Goal: Information Seeking & Learning: Compare options

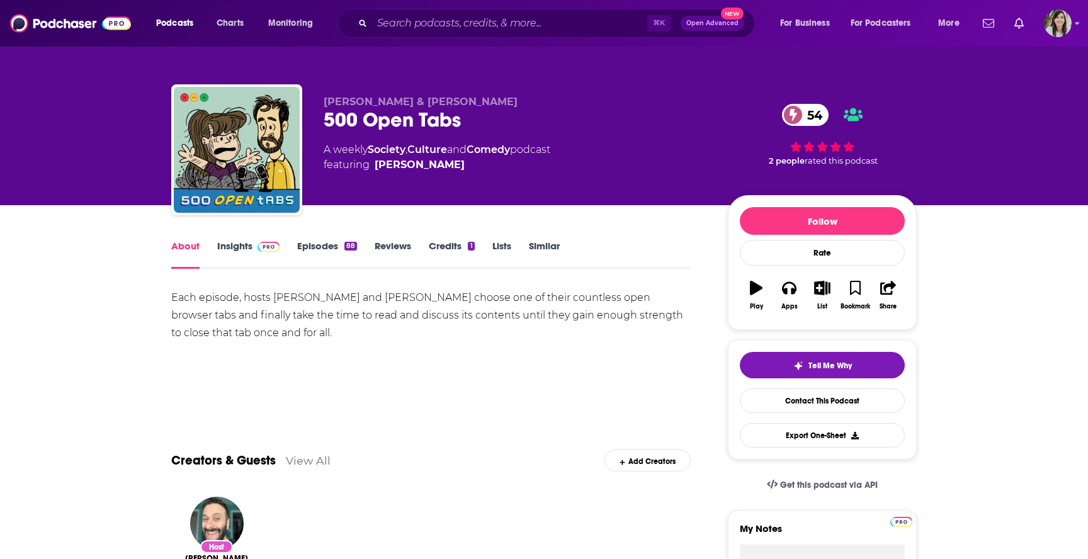
click at [318, 247] on link "Episodes 88" at bounding box center [327, 254] width 60 height 29
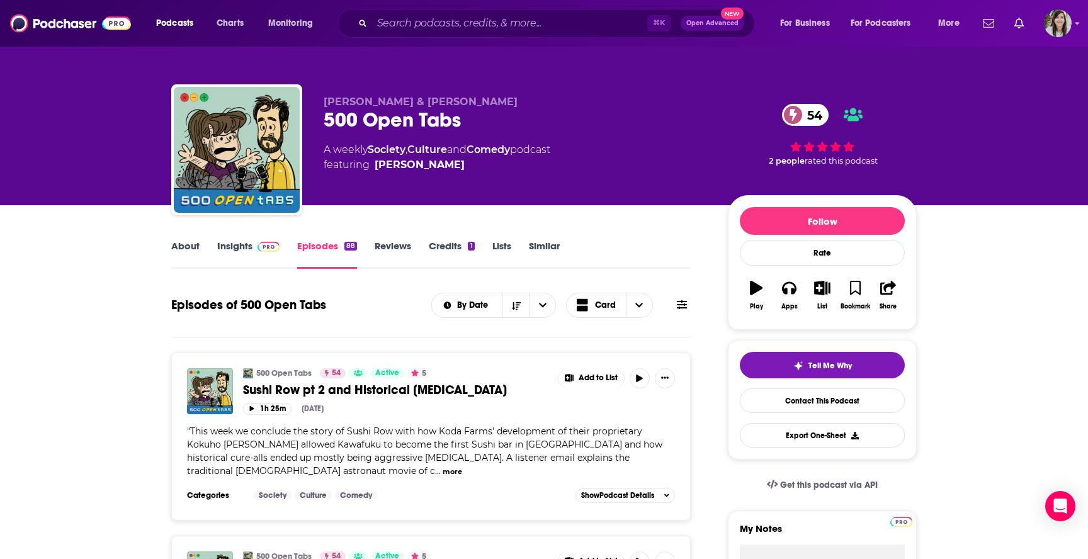
click at [544, 250] on link "Similar" at bounding box center [544, 254] width 31 height 29
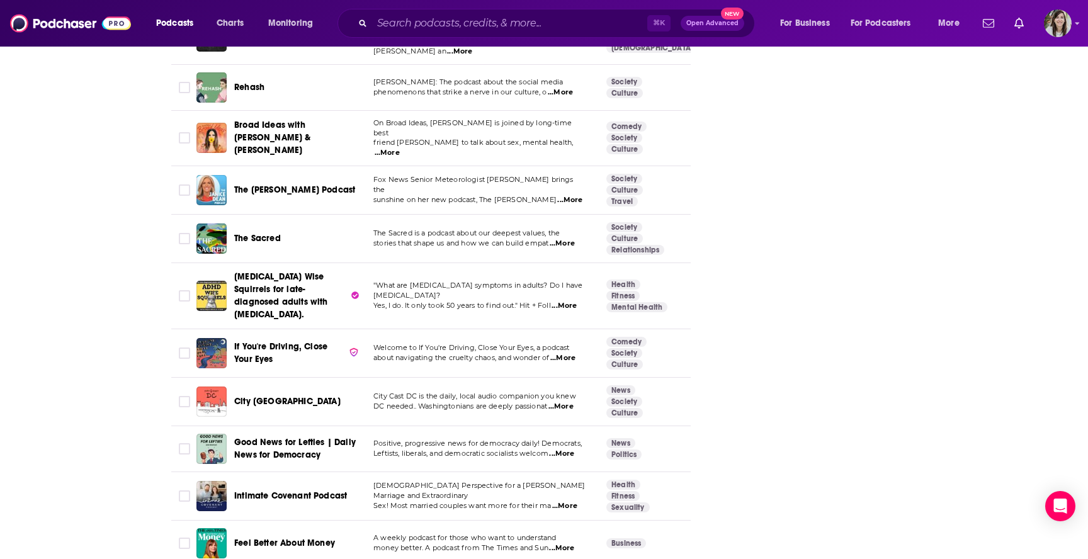
scroll to position [2231, 0]
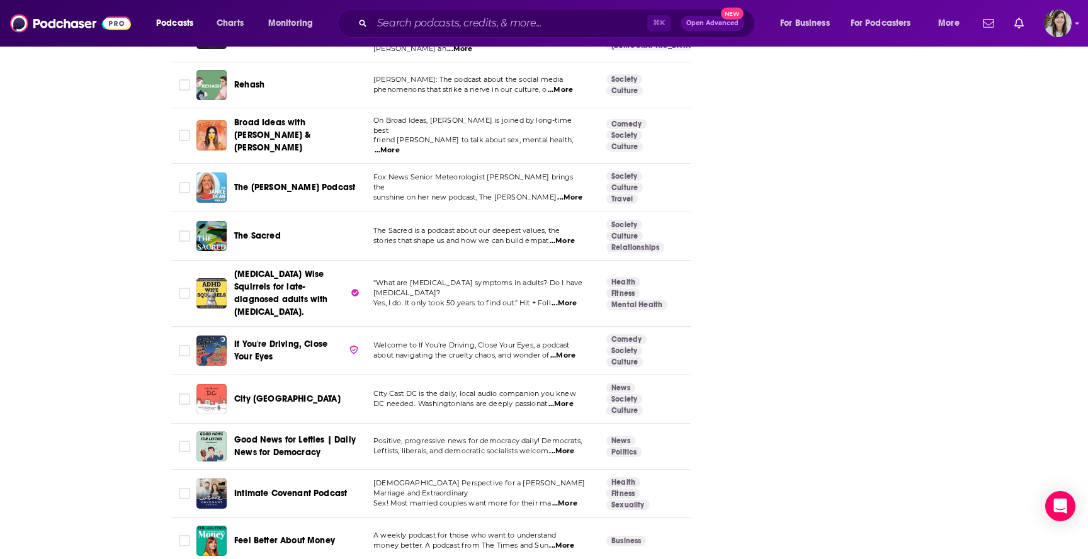
click at [568, 351] on span "...More" at bounding box center [562, 356] width 25 height 10
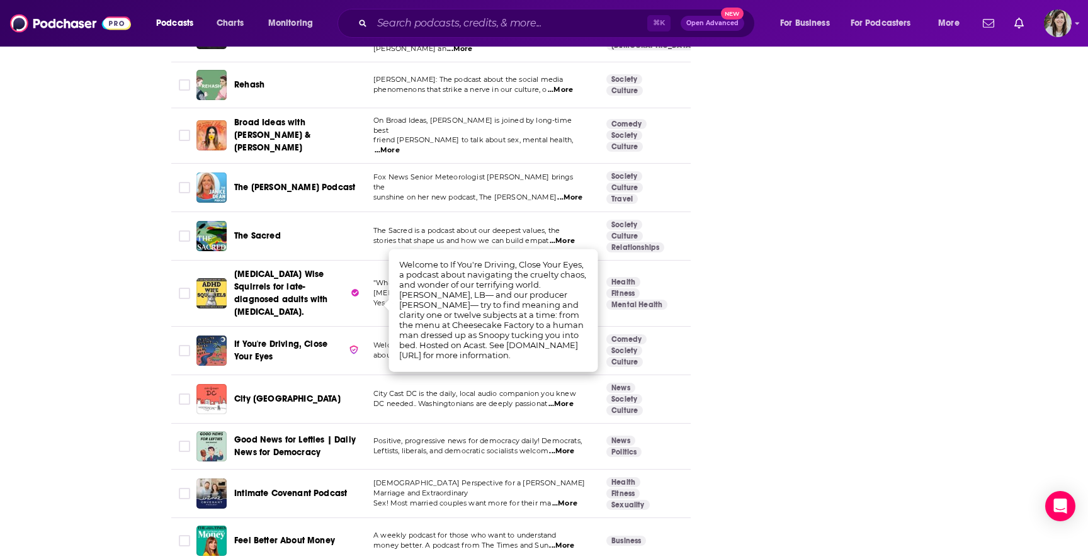
click at [53, 324] on div "About Insights Episodes 88 Reviews Credits 1 Lists Similar Podcasts like 500 Op…" at bounding box center [544, 518] width 1088 height 5088
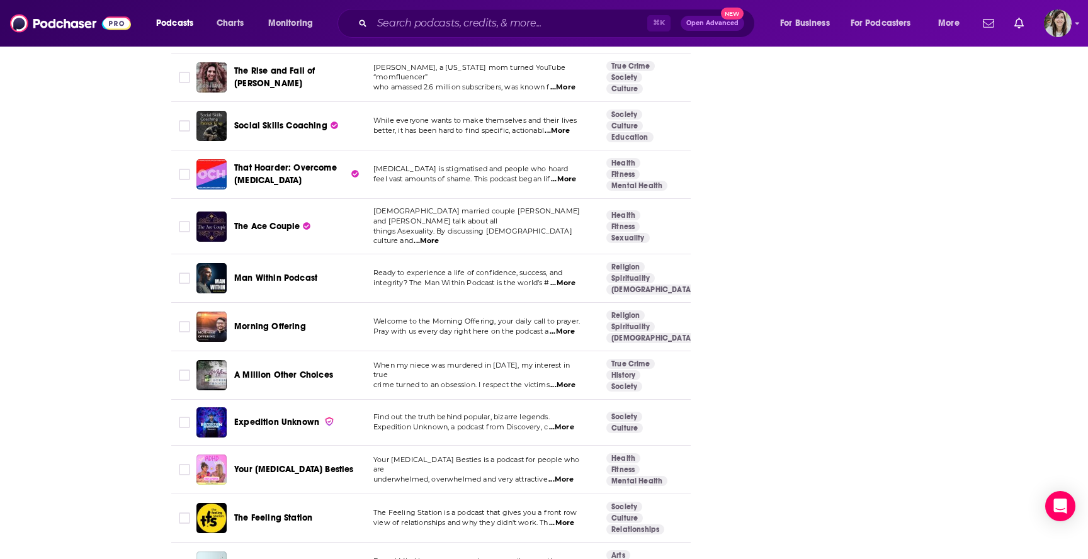
scroll to position [4615, 0]
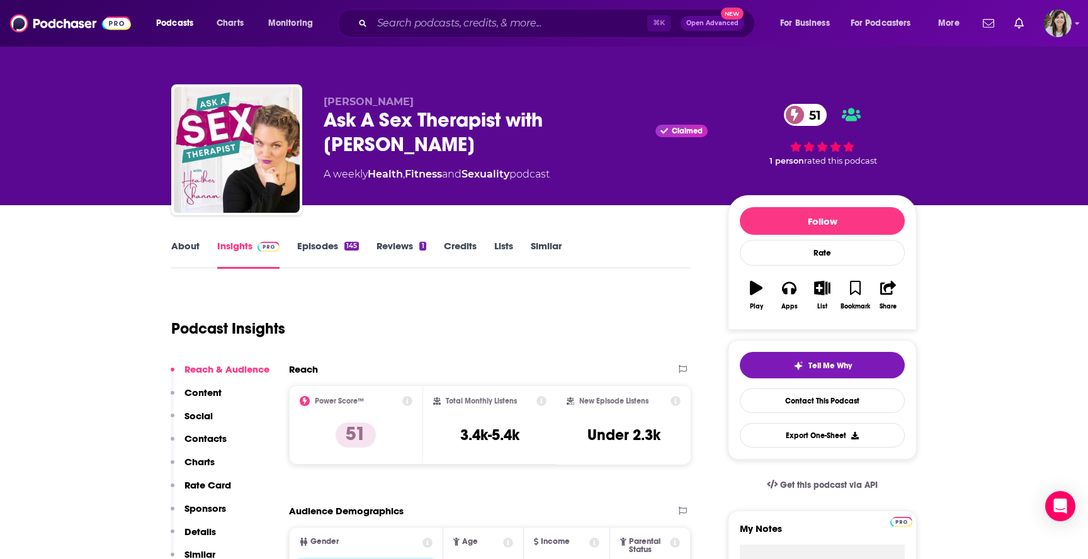
click at [191, 245] on link "About" at bounding box center [185, 254] width 28 height 29
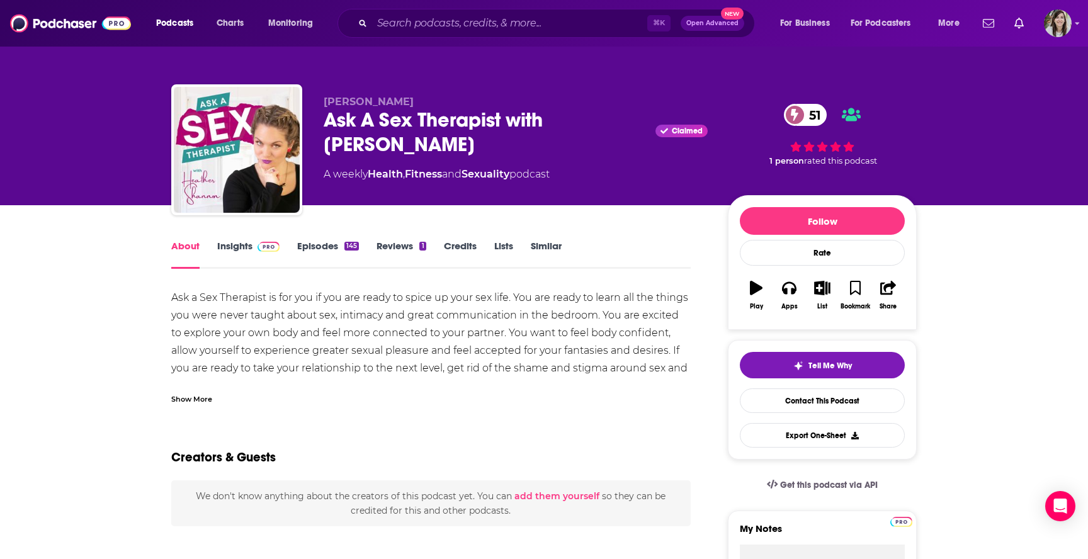
click at [176, 396] on div "Show More" at bounding box center [191, 398] width 41 height 12
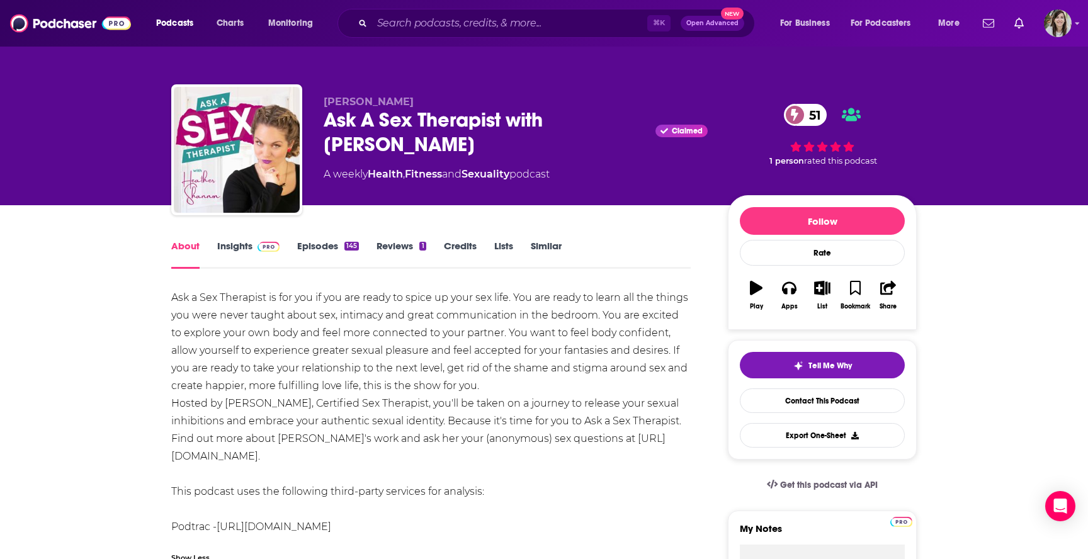
click at [310, 249] on link "Episodes 145" at bounding box center [328, 254] width 62 height 29
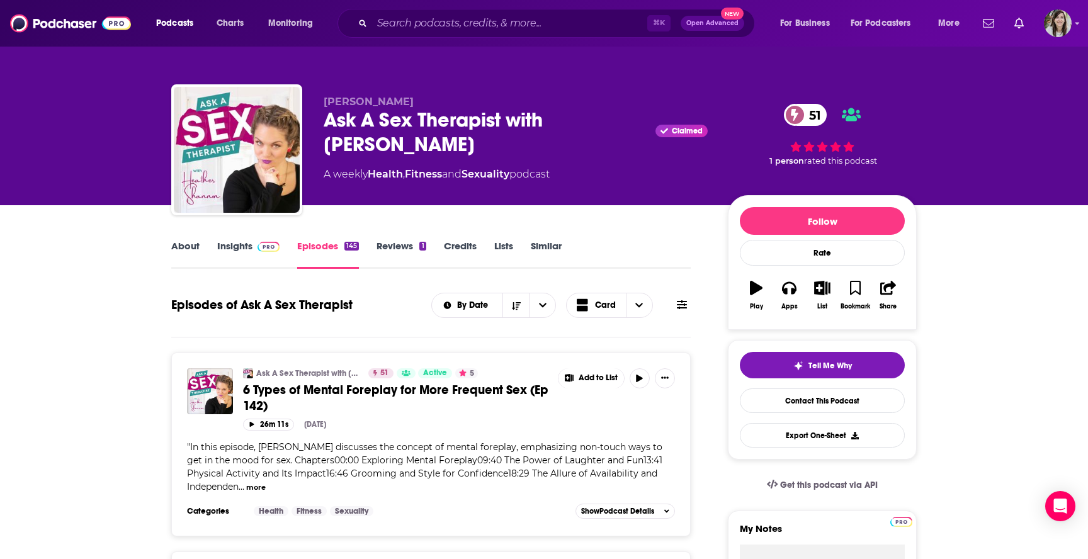
click at [541, 252] on link "Similar" at bounding box center [546, 254] width 31 height 29
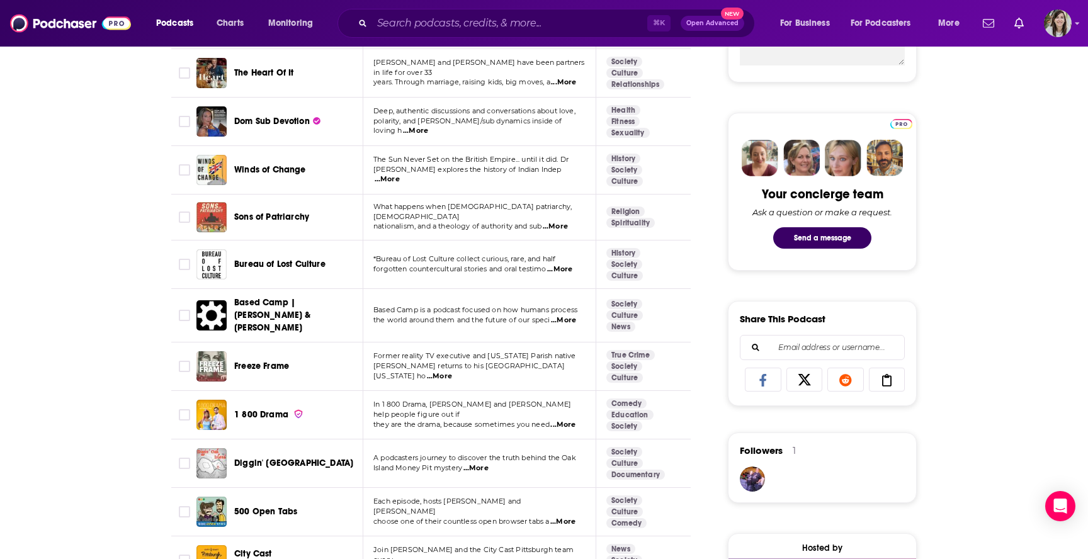
scroll to position [536, 0]
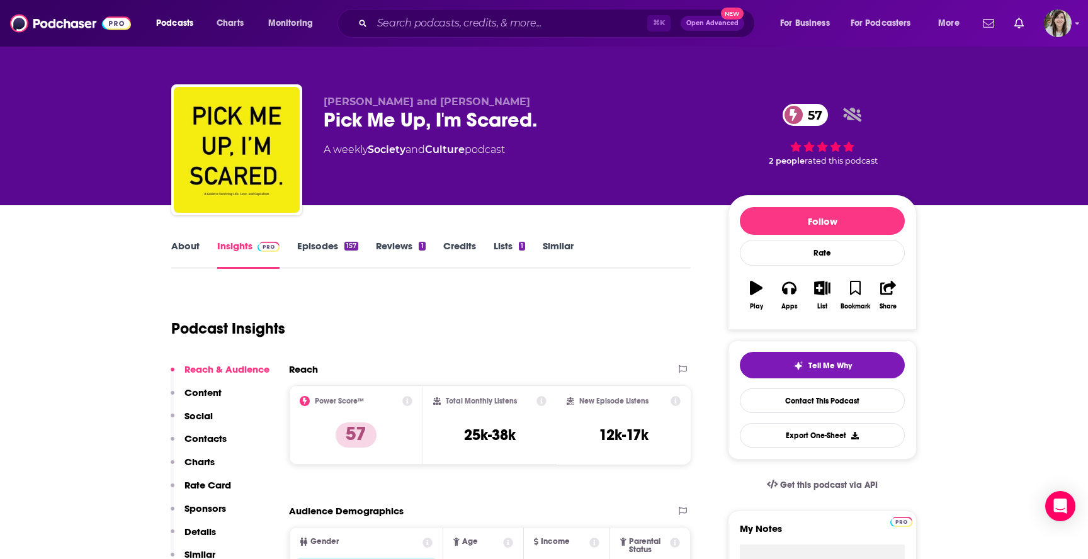
click at [176, 262] on link "About" at bounding box center [185, 254] width 28 height 29
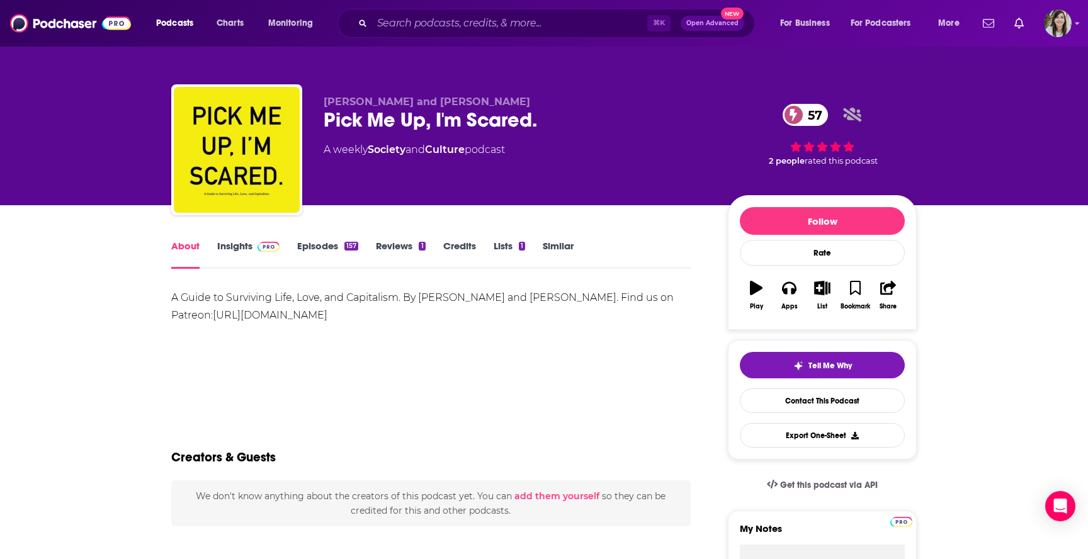
click at [319, 248] on link "Episodes 157" at bounding box center [327, 254] width 61 height 29
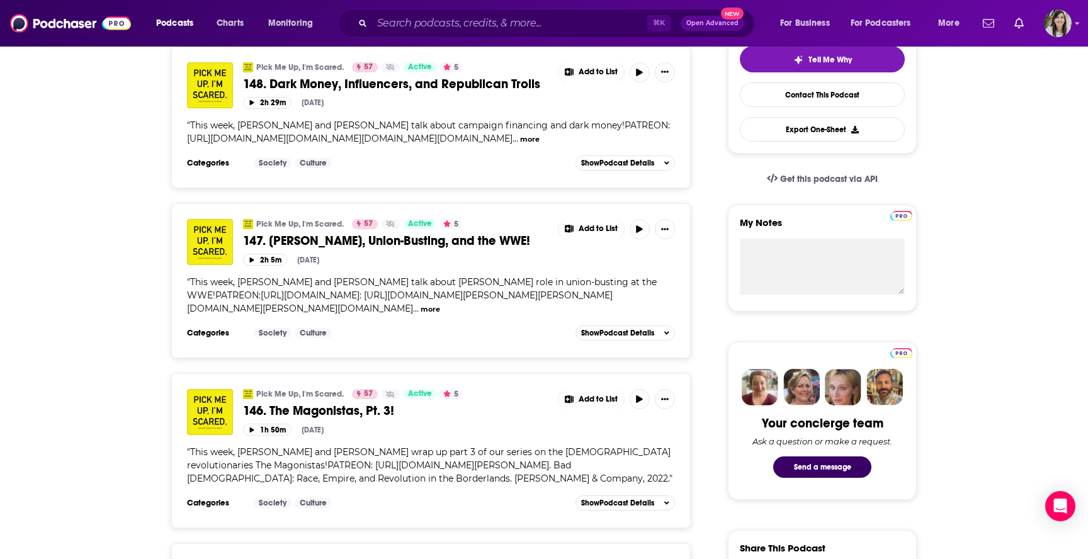
scroll to position [94, 0]
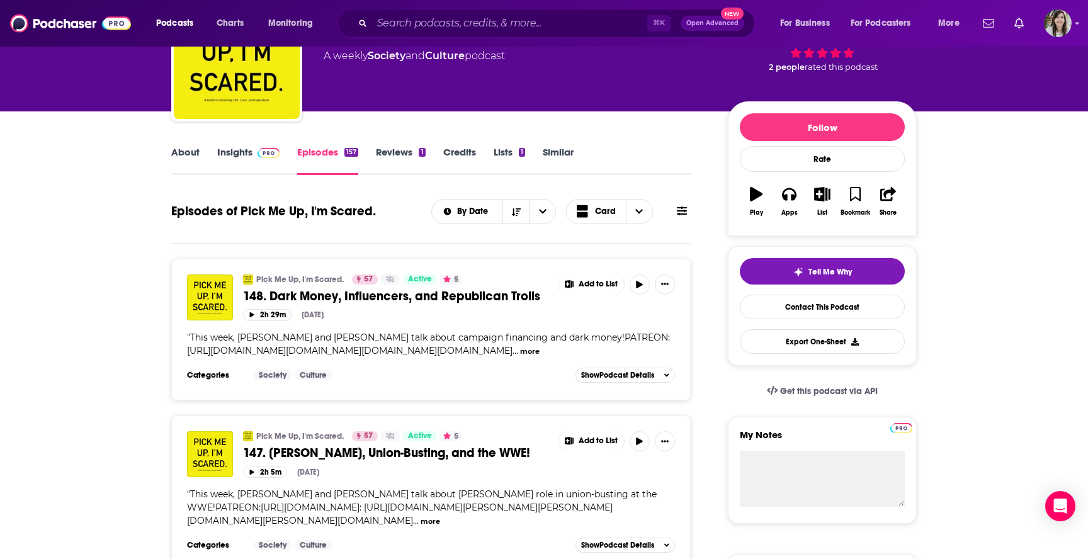
click at [569, 160] on link "Similar" at bounding box center [558, 160] width 31 height 29
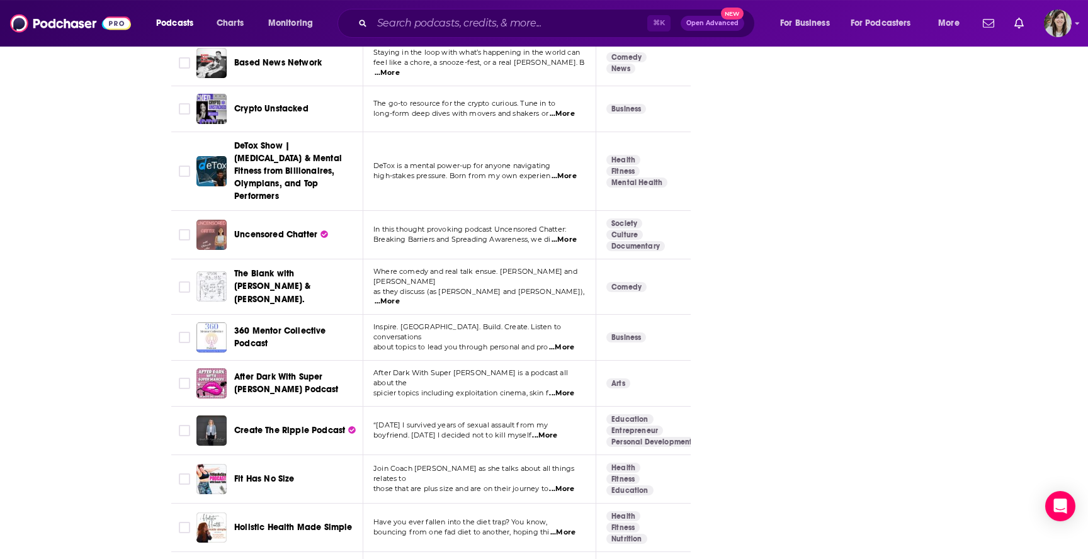
scroll to position [4162, 0]
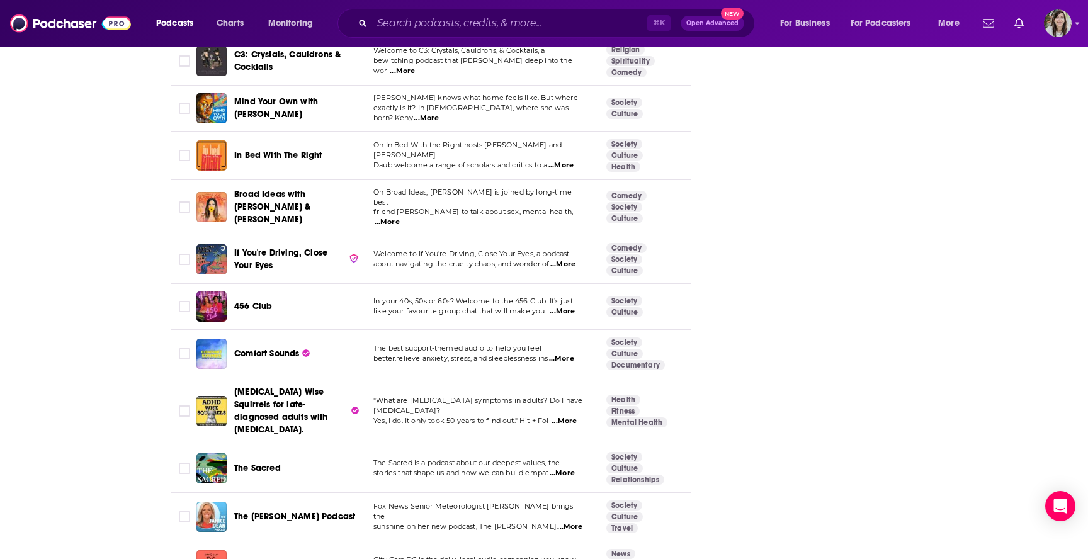
scroll to position [2505, 0]
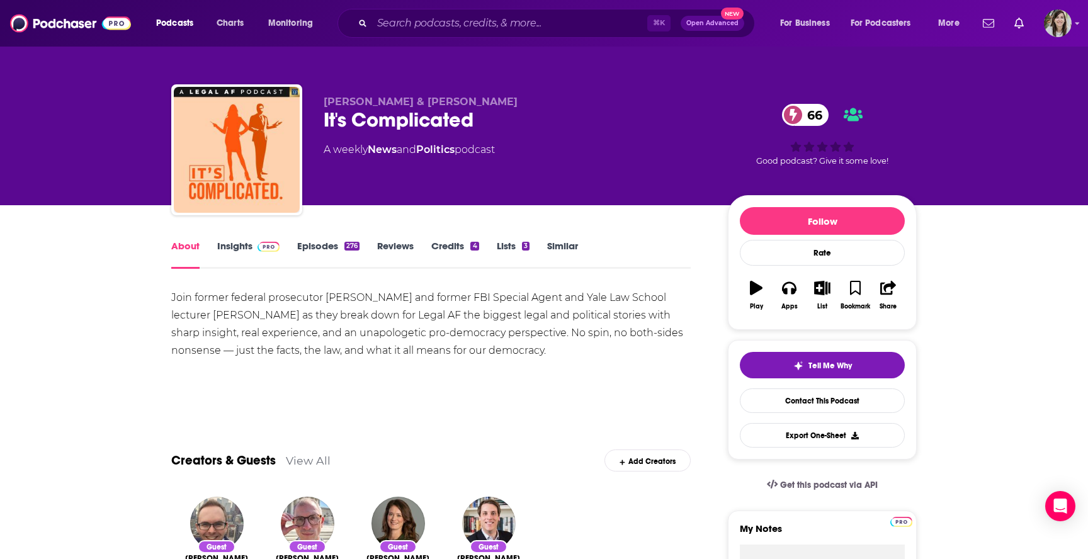
click at [324, 247] on link "Episodes 276" at bounding box center [328, 254] width 62 height 29
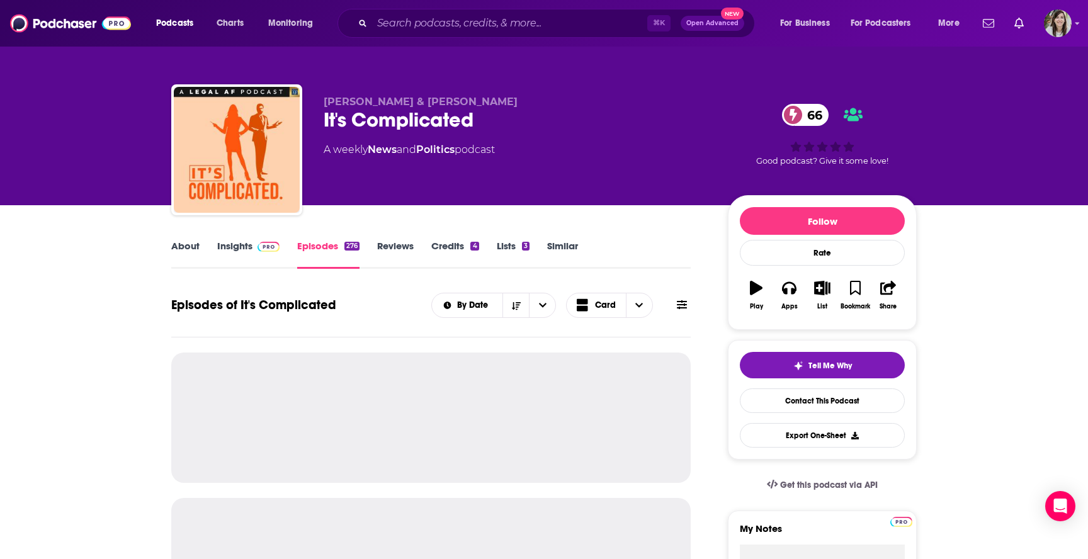
click at [223, 251] on link "Insights" at bounding box center [248, 254] width 62 height 29
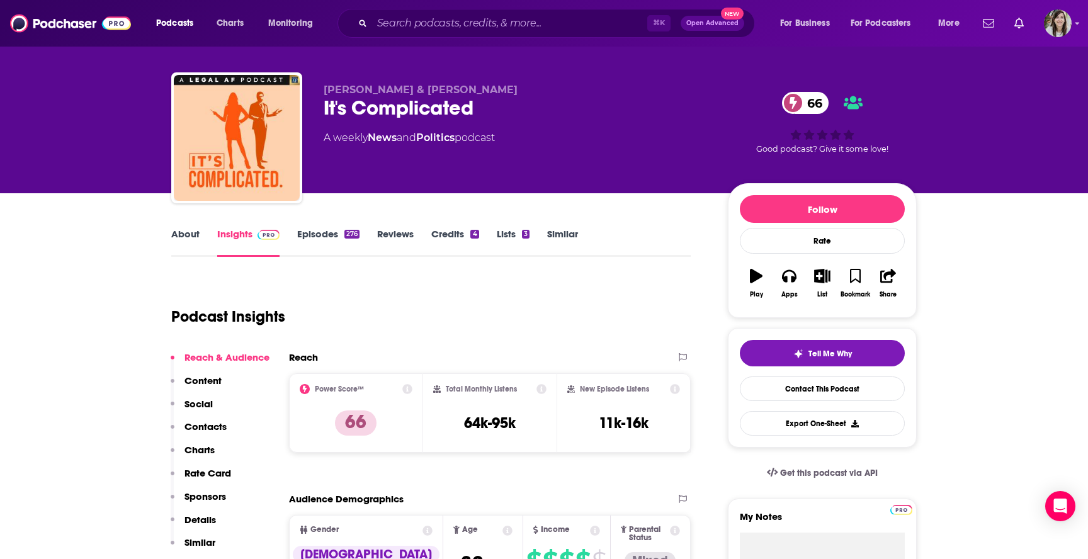
scroll to position [13, 0]
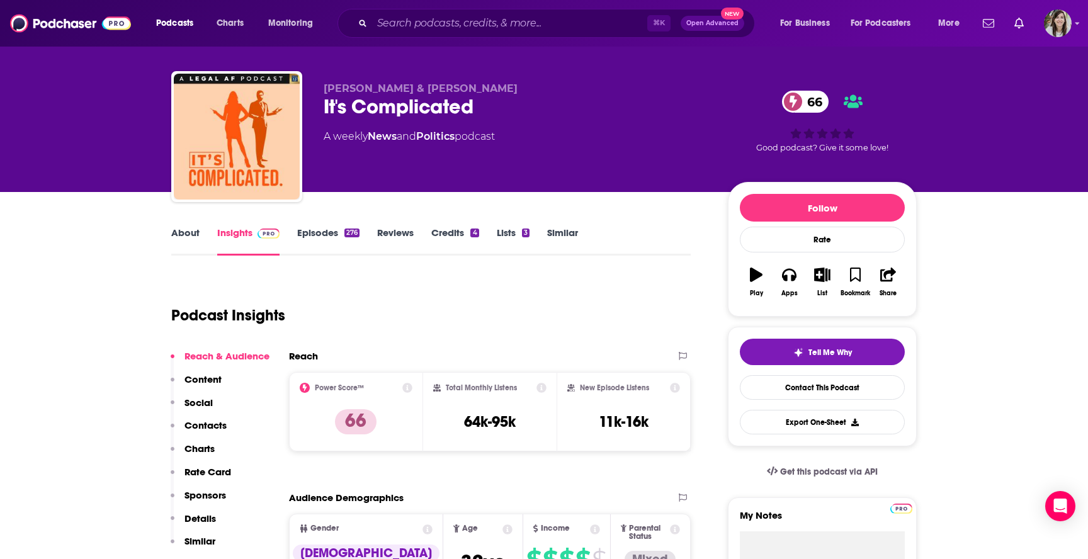
click at [317, 241] on link "Episodes 276" at bounding box center [328, 241] width 62 height 29
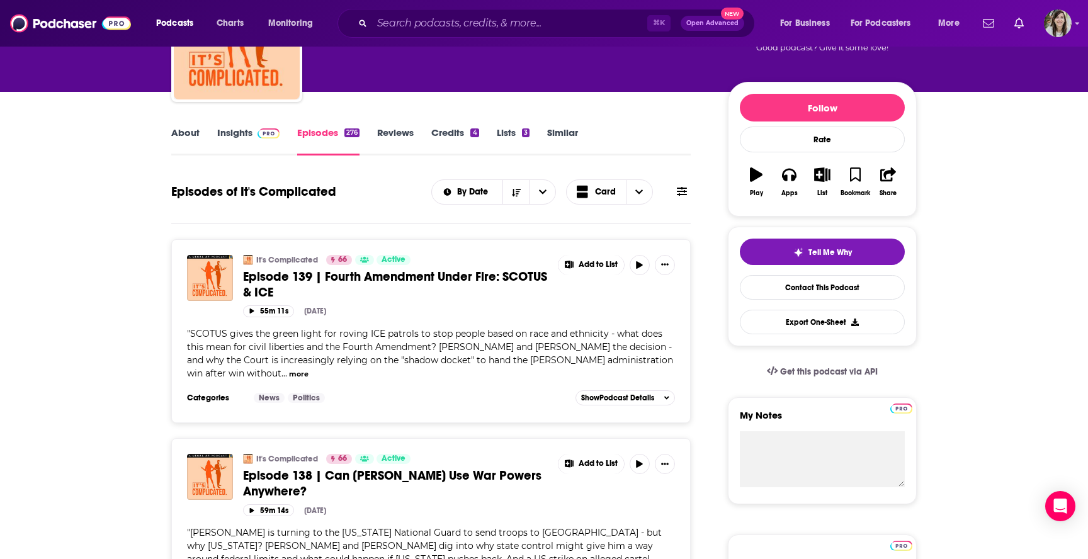
scroll to position [115, 0]
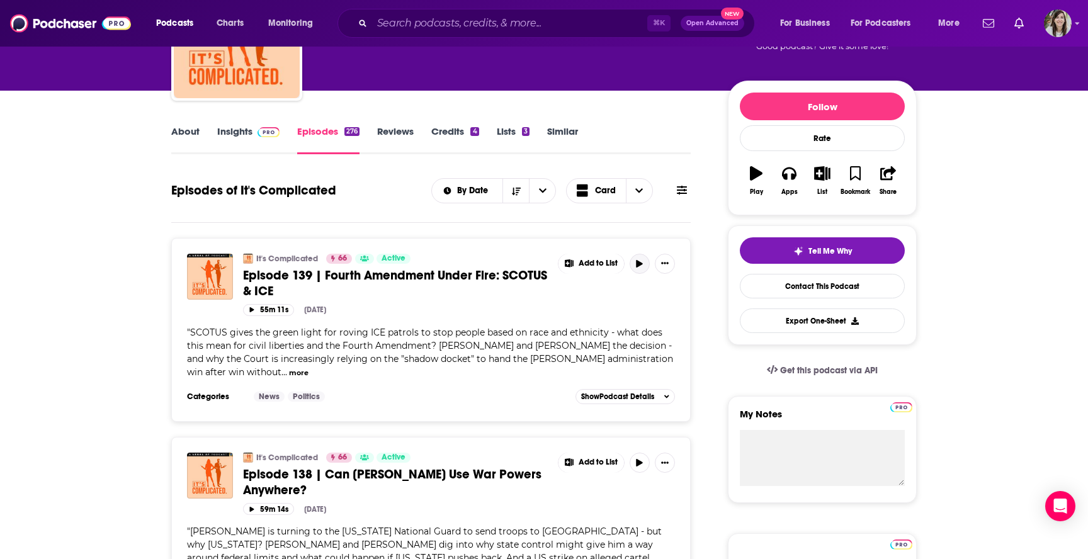
click at [638, 266] on icon "button" at bounding box center [640, 264] width 6 height 8
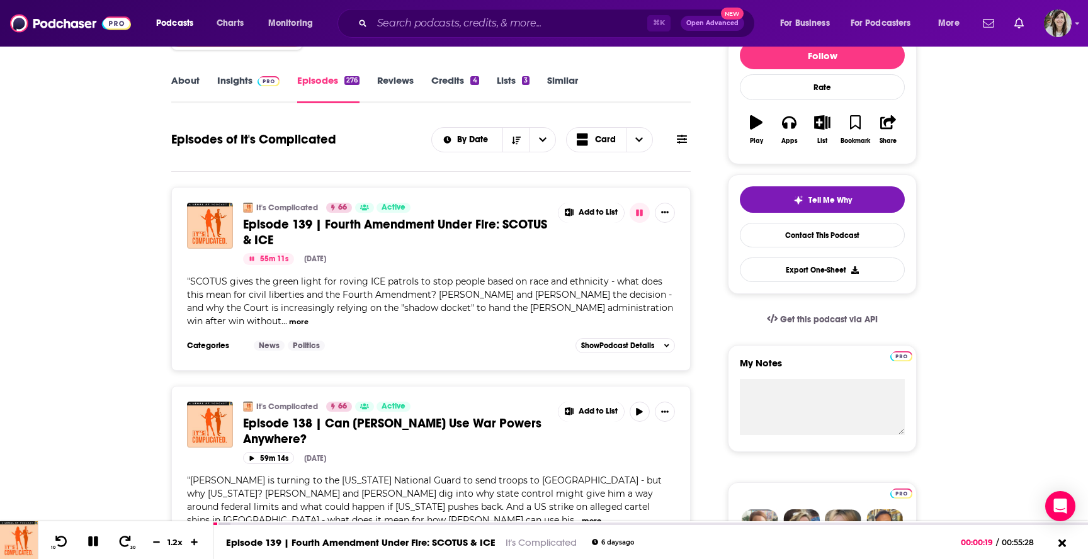
scroll to position [0, 0]
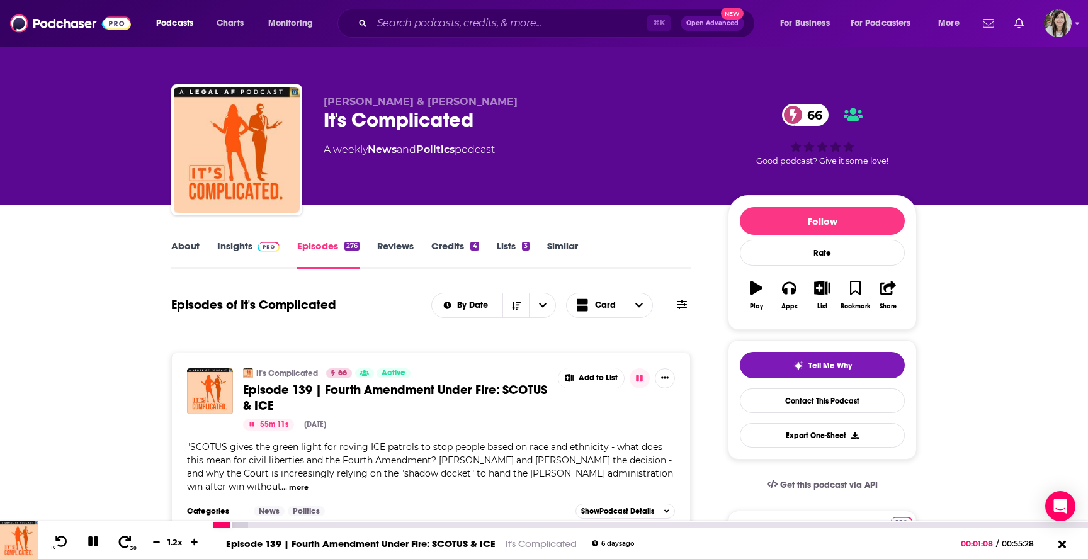
click at [126, 542] on icon at bounding box center [125, 541] width 16 height 13
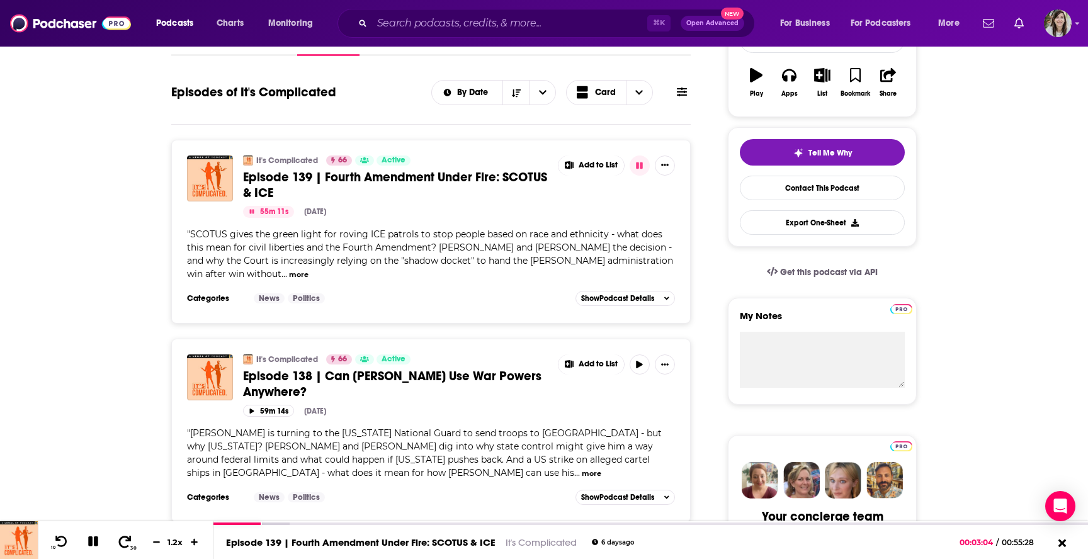
scroll to position [214, 0]
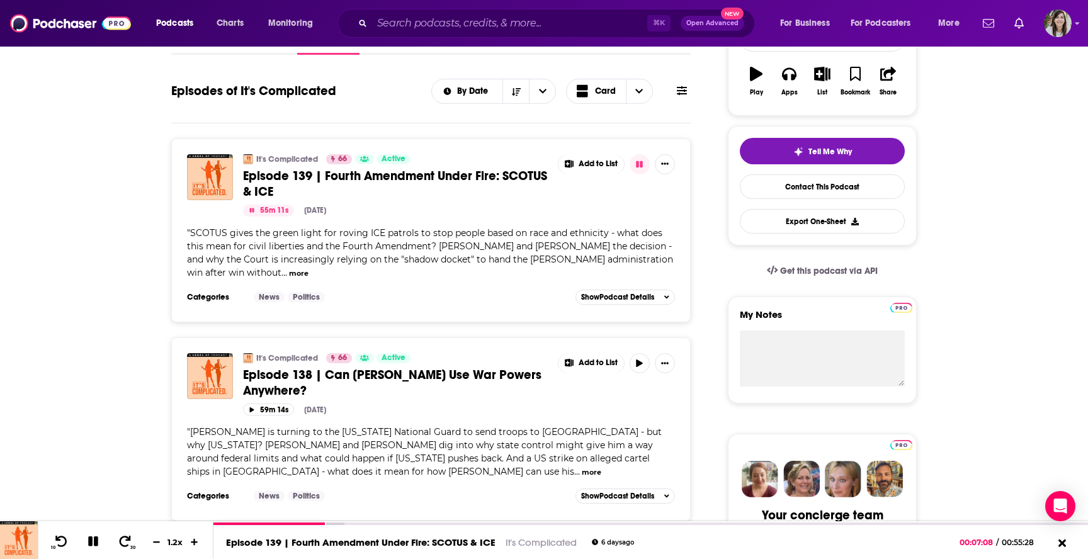
click at [688, 85] on button at bounding box center [682, 90] width 18 height 13
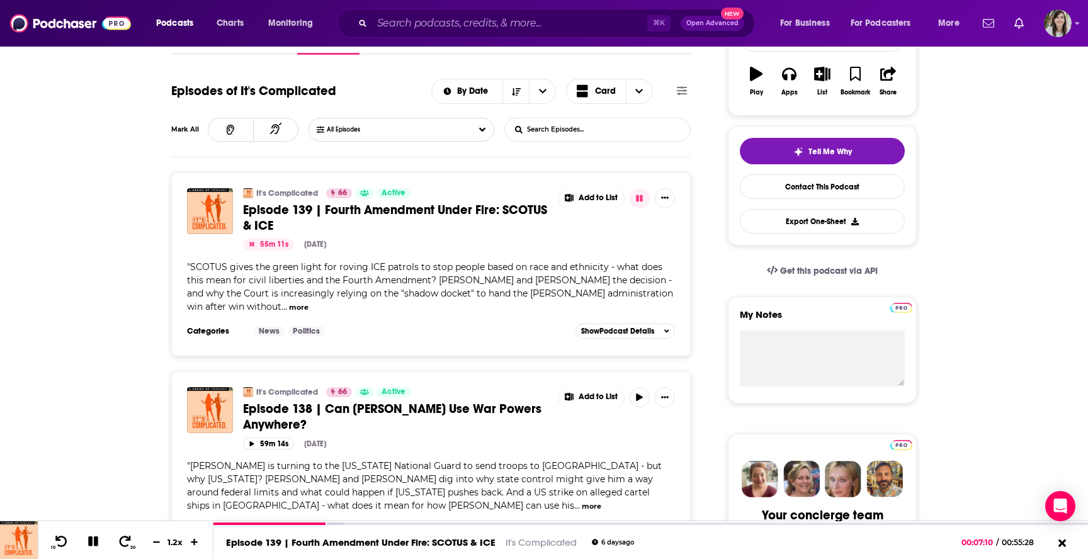
click at [631, 125] on input "List Search Input" at bounding box center [571, 129] width 132 height 23
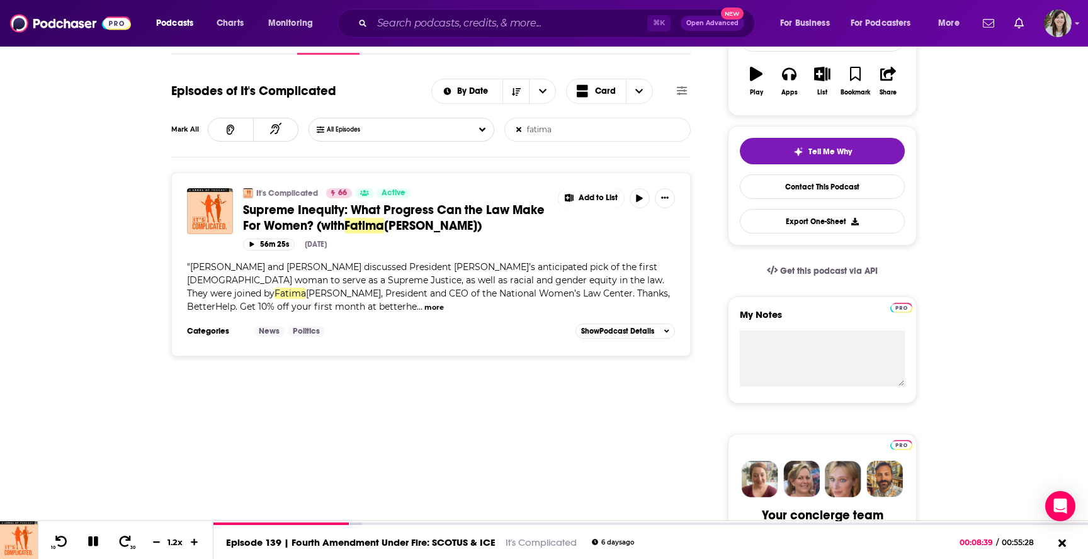
type input "fatima"
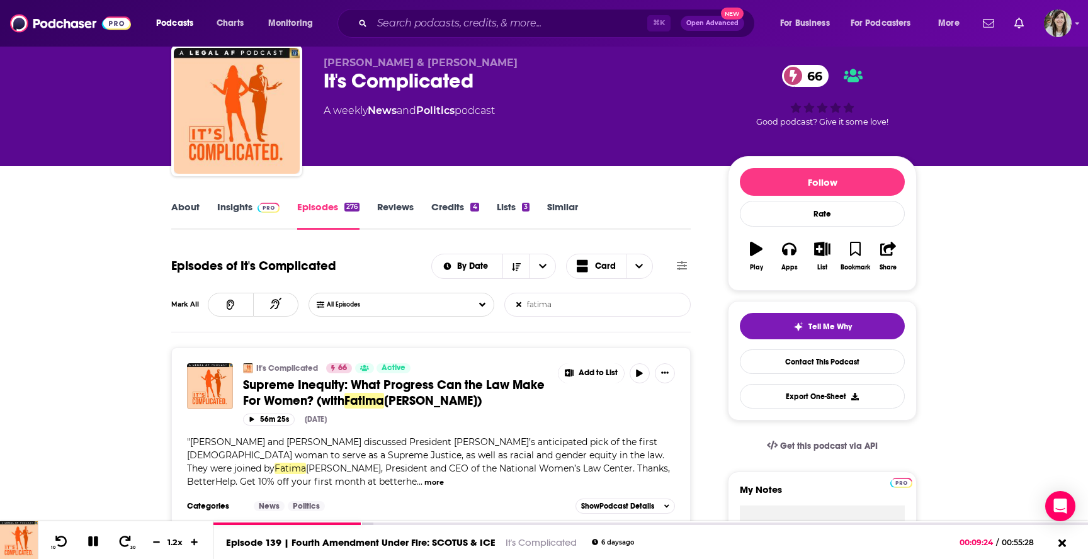
scroll to position [0, 0]
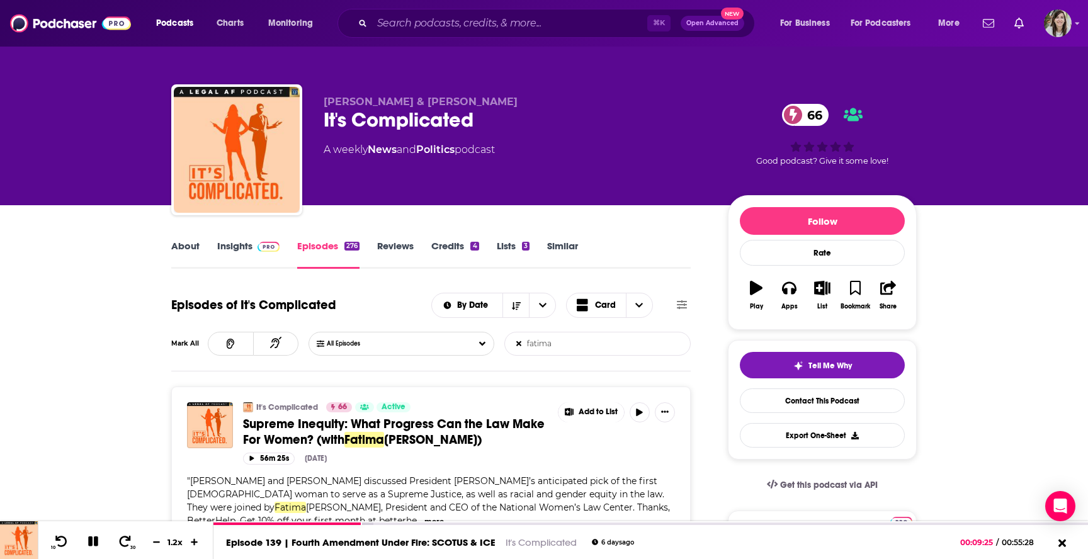
click at [572, 250] on link "Similar" at bounding box center [562, 254] width 31 height 29
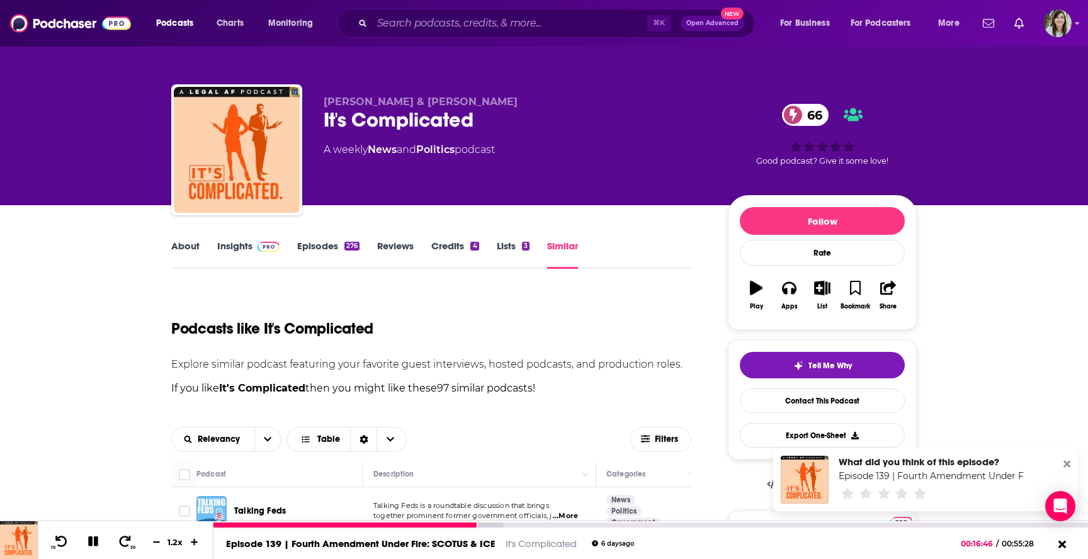
click at [91, 546] on icon at bounding box center [93, 541] width 14 height 11
